Goal: Task Accomplishment & Management: Use online tool/utility

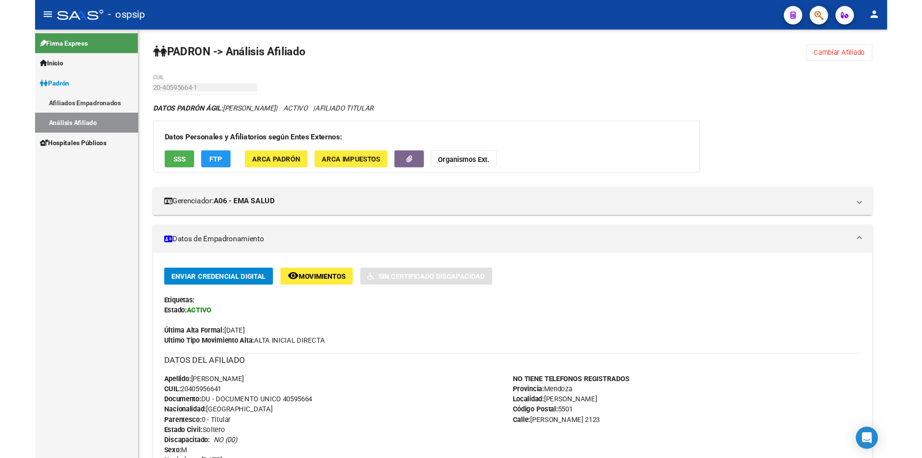
scroll to position [144, 0]
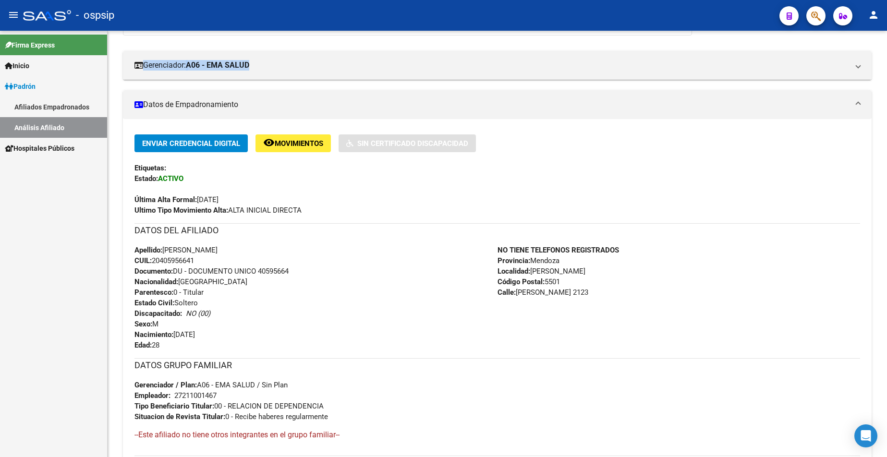
drag, startPoint x: 671, startPoint y: 41, endPoint x: 648, endPoint y: 22, distance: 30.0
click at [631, 45] on div "DATOS PADRÓN ÁGIL: [PERSON_NAME] | ACTIVO | AFILIADO TITULAR Datos Personales y…" at bounding box center [497, 272] width 749 height 618
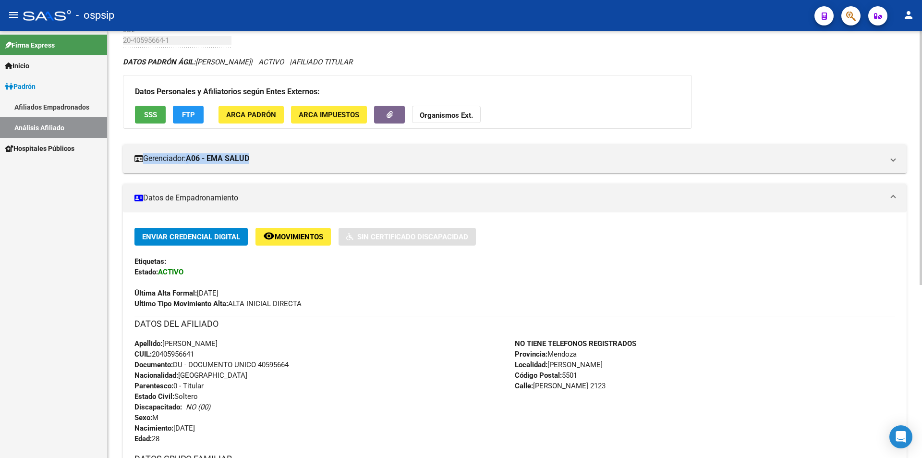
scroll to position [0, 0]
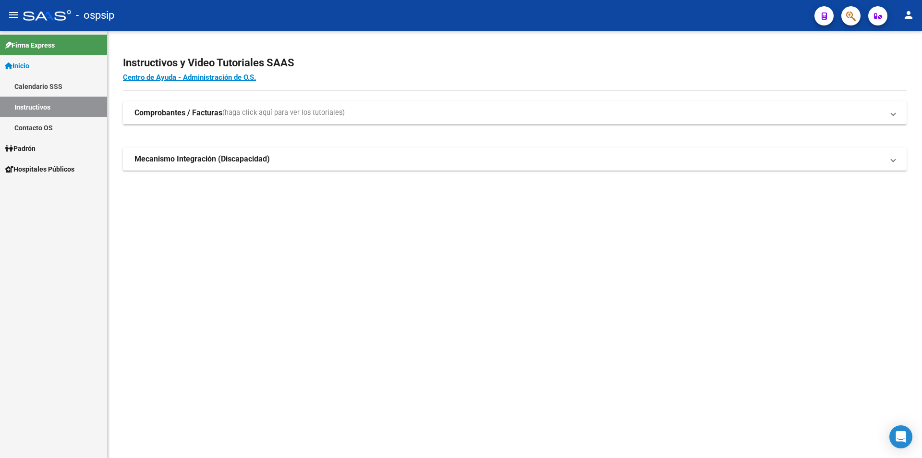
click at [36, 153] on span "Padrón" at bounding box center [20, 148] width 31 height 11
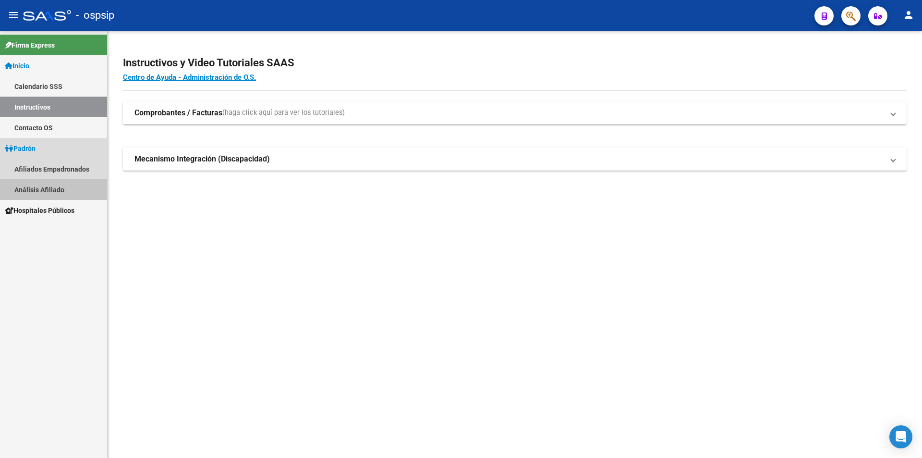
click at [52, 192] on link "Análisis Afiliado" at bounding box center [53, 189] width 107 height 21
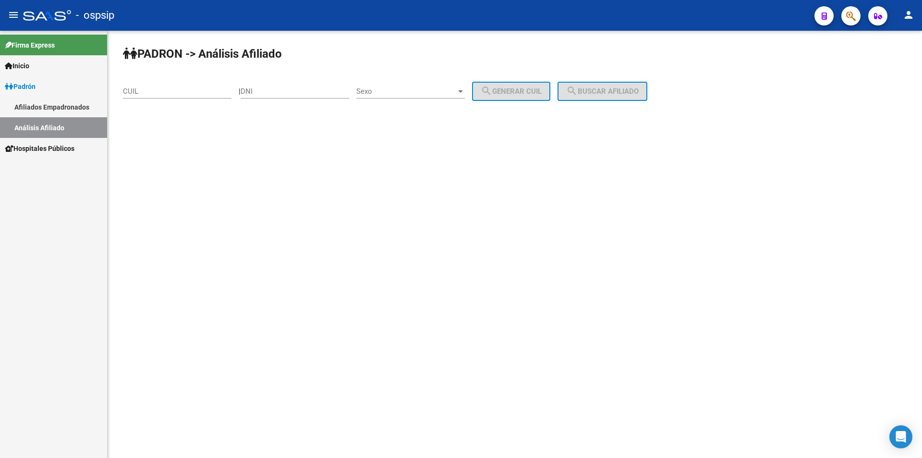
click at [300, 96] on div "DNI" at bounding box center [295, 88] width 109 height 21
type input "32068774"
click at [417, 91] on span "Sexo" at bounding box center [406, 91] width 100 height 9
click at [415, 93] on span "Masculino" at bounding box center [421, 92] width 109 height 22
click at [522, 91] on span "search Generar CUIL" at bounding box center [511, 91] width 61 height 9
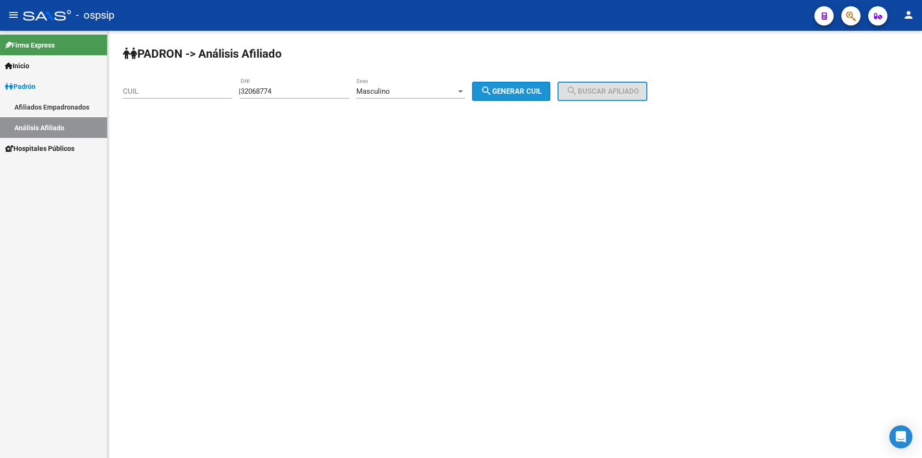
type input "20-32068774-9"
click at [623, 85] on button "search Buscar afiliado" at bounding box center [603, 91] width 90 height 19
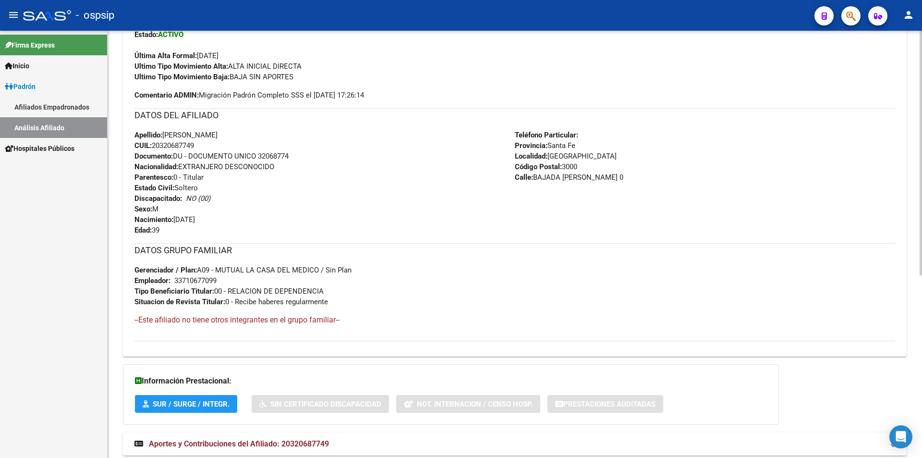
scroll to position [240, 0]
